Goal: Information Seeking & Learning: Learn about a topic

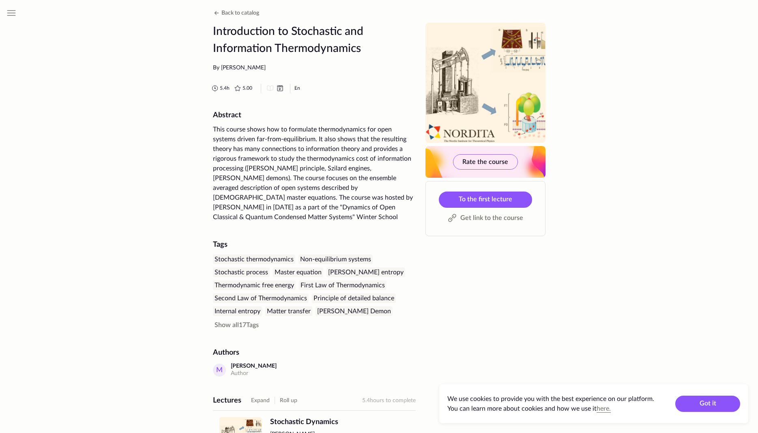
click at [279, 88] on icon at bounding box center [280, 89] width 10 height 10
click at [518, 195] on link "To the first lecture" at bounding box center [485, 199] width 93 height 16
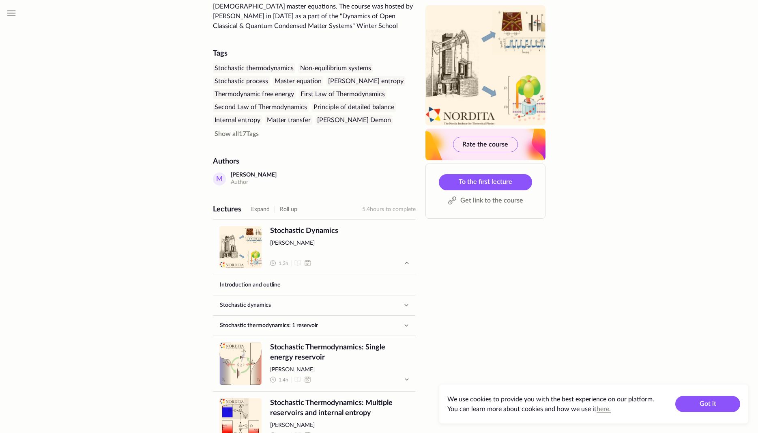
scroll to position [207, 0]
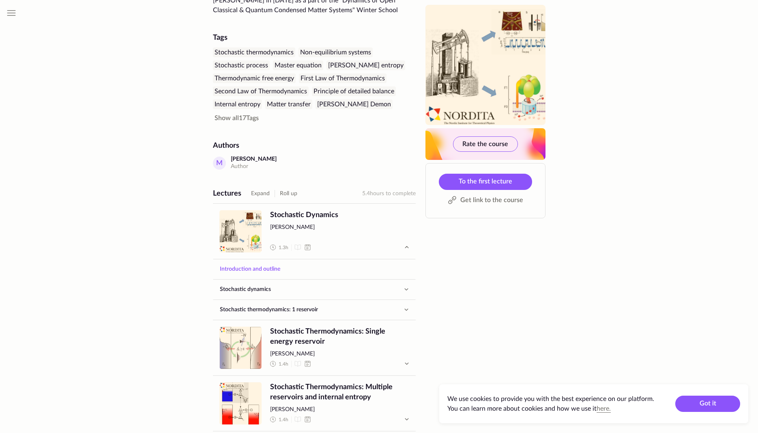
click at [292, 260] on link "Introduction and outline" at bounding box center [314, 268] width 202 height 19
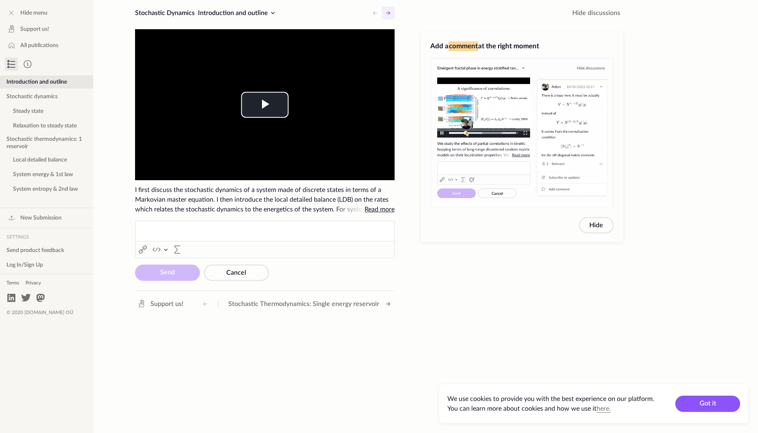
click at [384, 12] on icon at bounding box center [388, 13] width 10 height 10
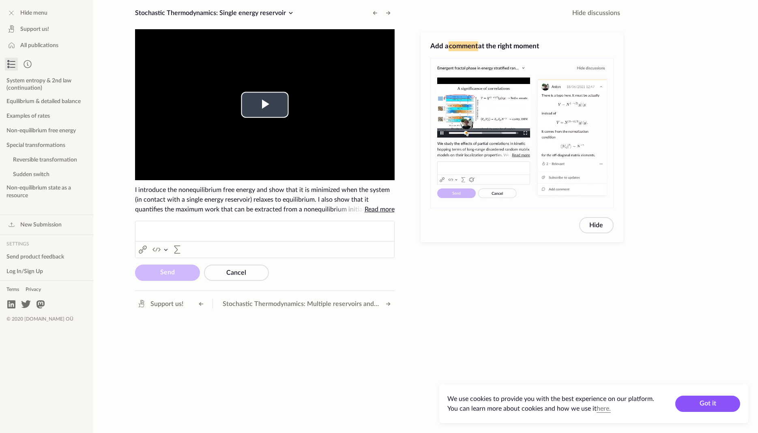
click at [279, 123] on video "To view this video please enable JavaScript, and consider upgrading to a web br…" at bounding box center [265, 104] width 260 height 151
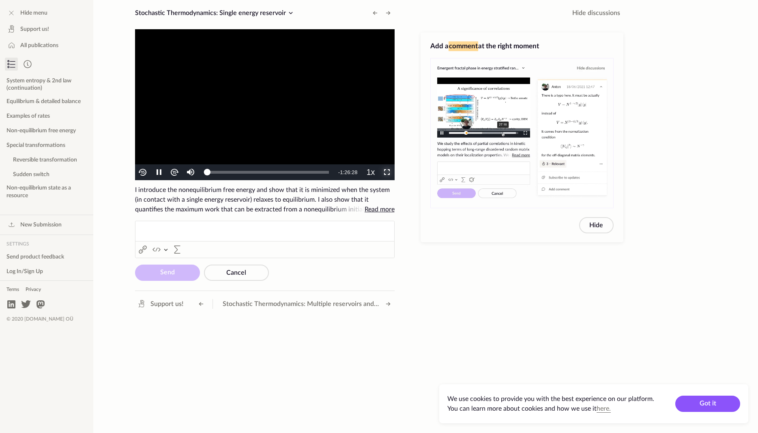
click at [386, 172] on span "Video Player" at bounding box center [386, 172] width 0 height 0
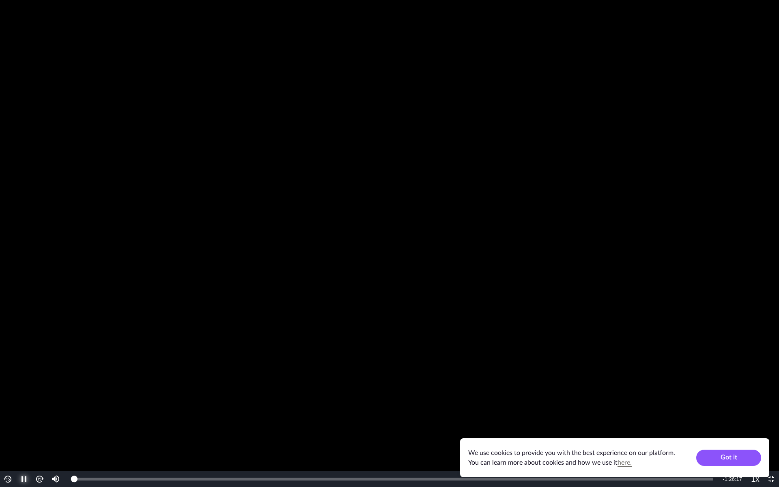
click at [24, 432] on span "Video Player" at bounding box center [24, 479] width 0 height 0
click at [757, 432] on span "Video Player" at bounding box center [771, 479] width 0 height 0
